Goal: Task Accomplishment & Management: Manage account settings

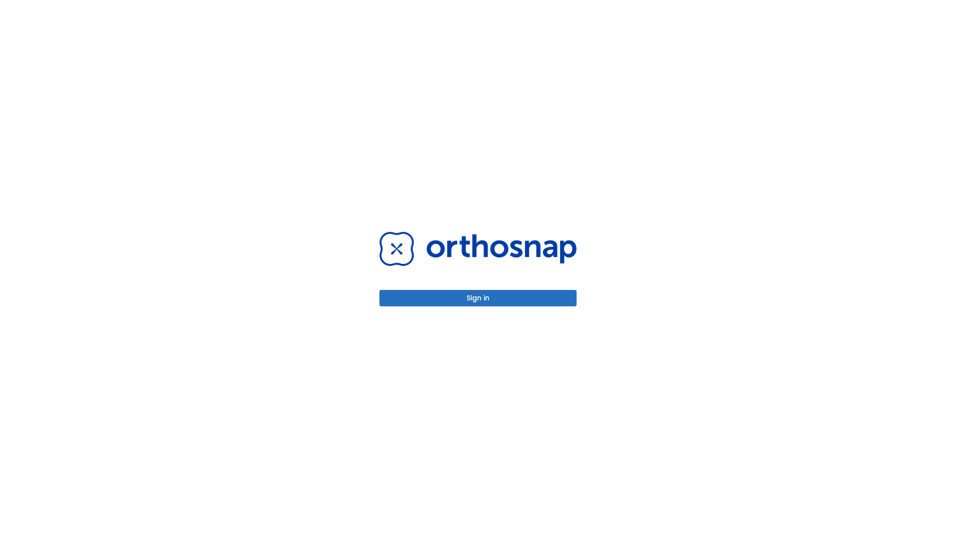
click at [478, 298] on button "Sign in" at bounding box center [478, 298] width 197 height 16
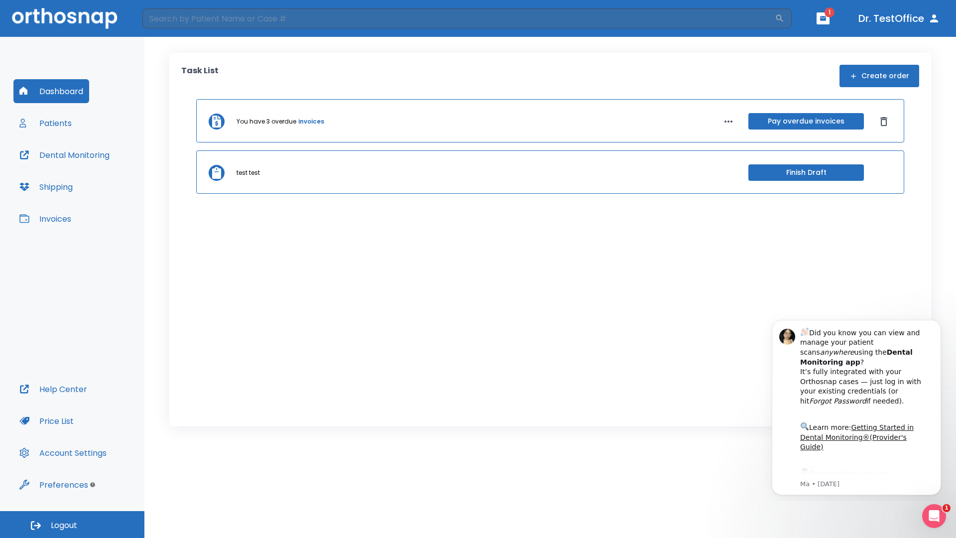
click at [72, 525] on span "Logout" at bounding box center [64, 525] width 26 height 11
